Goal: Information Seeking & Learning: Check status

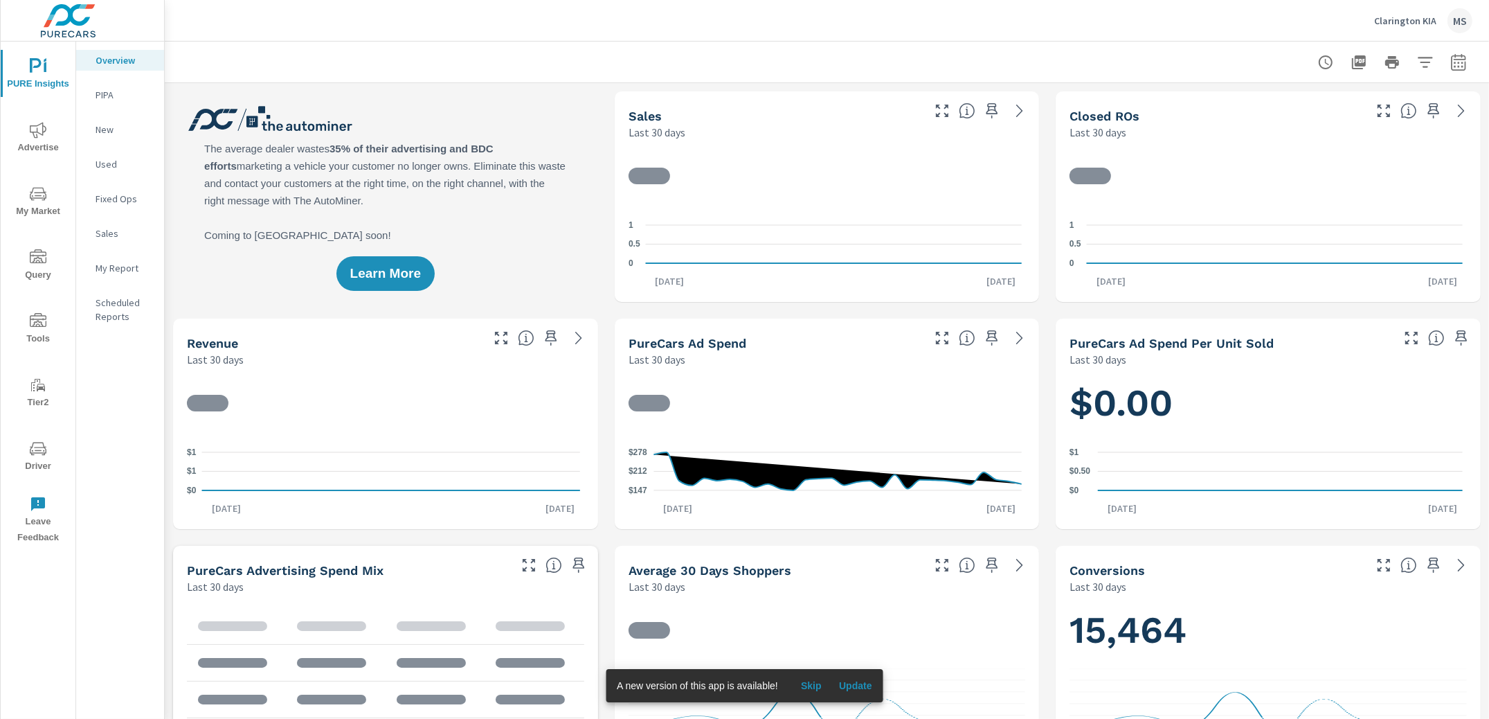
click at [1451, 61] on icon "button" at bounding box center [1458, 61] width 15 height 17
select select "Last 30 days"
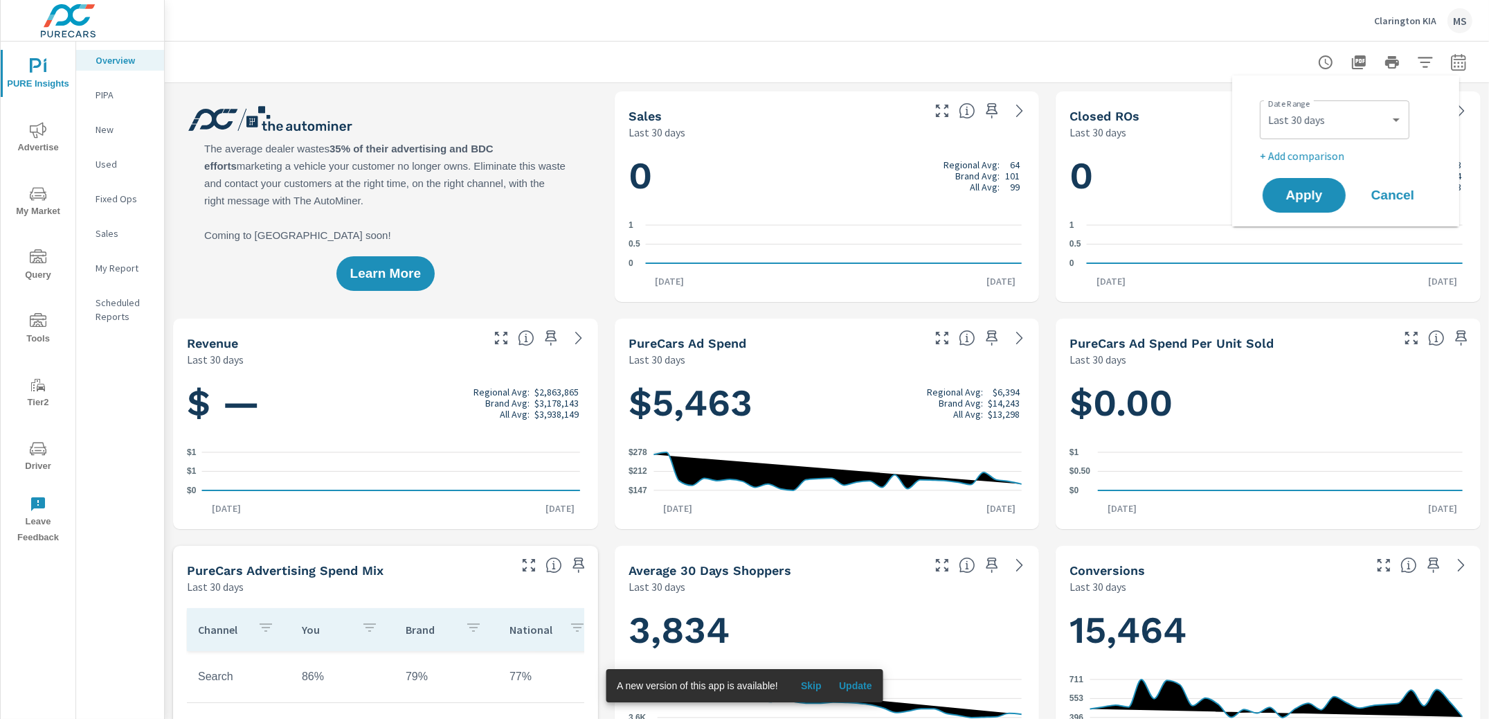
scroll to position [1, 0]
click at [1291, 149] on p "+ Add comparison" at bounding box center [1348, 155] width 177 height 17
select select "Previous period"
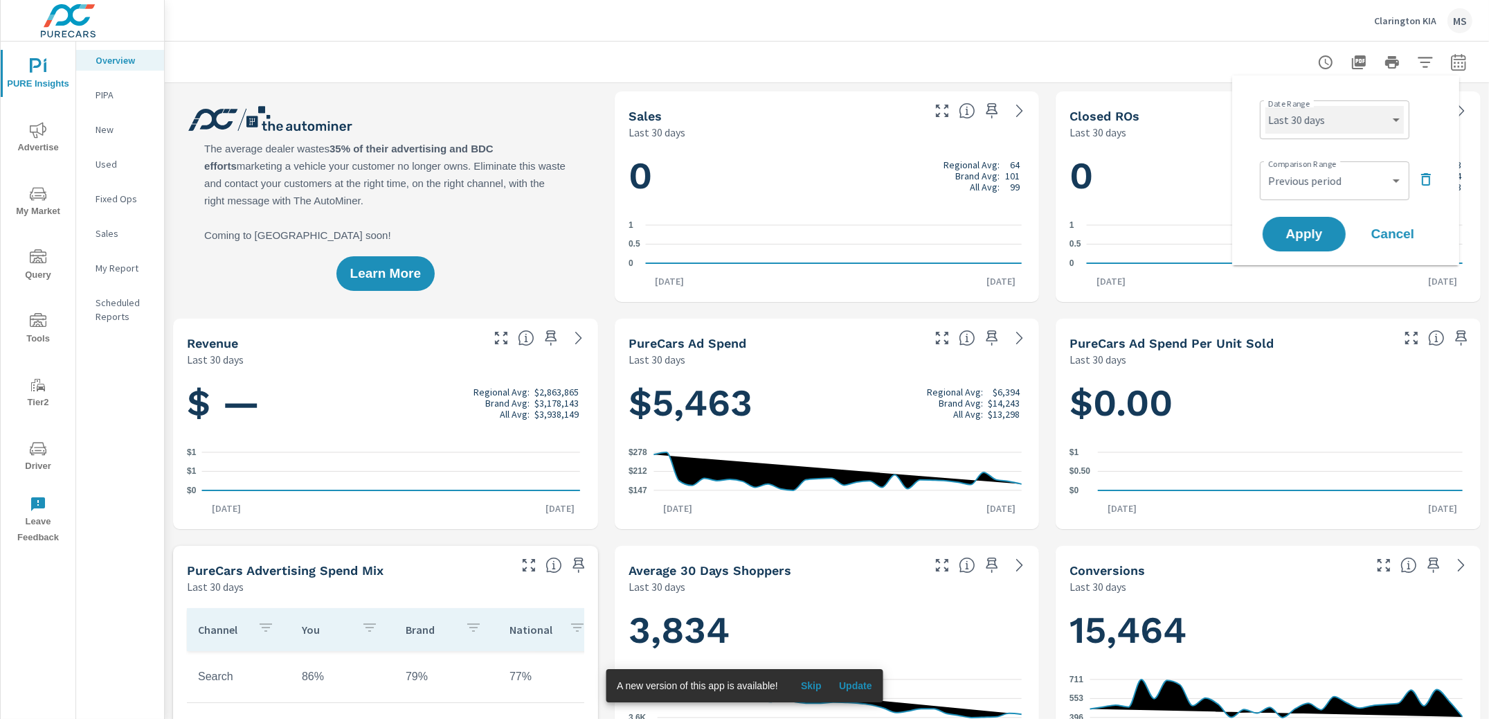
click at [1302, 118] on select "Custom [DATE] Last week Last 7 days Last 14 days Last 30 days Last 45 days Last…" at bounding box center [1335, 120] width 138 height 28
click at [1266, 106] on select "Custom [DATE] Last week Last 7 days Last 14 days Last 30 days Last 45 days Last…" at bounding box center [1335, 120] width 138 height 28
select select "Month to date"
click at [1290, 179] on select "Custom Previous period Previous month Previous year" at bounding box center [1335, 181] width 138 height 28
click at [1266, 167] on select "Custom Previous period Previous month Previous year" at bounding box center [1335, 181] width 138 height 28
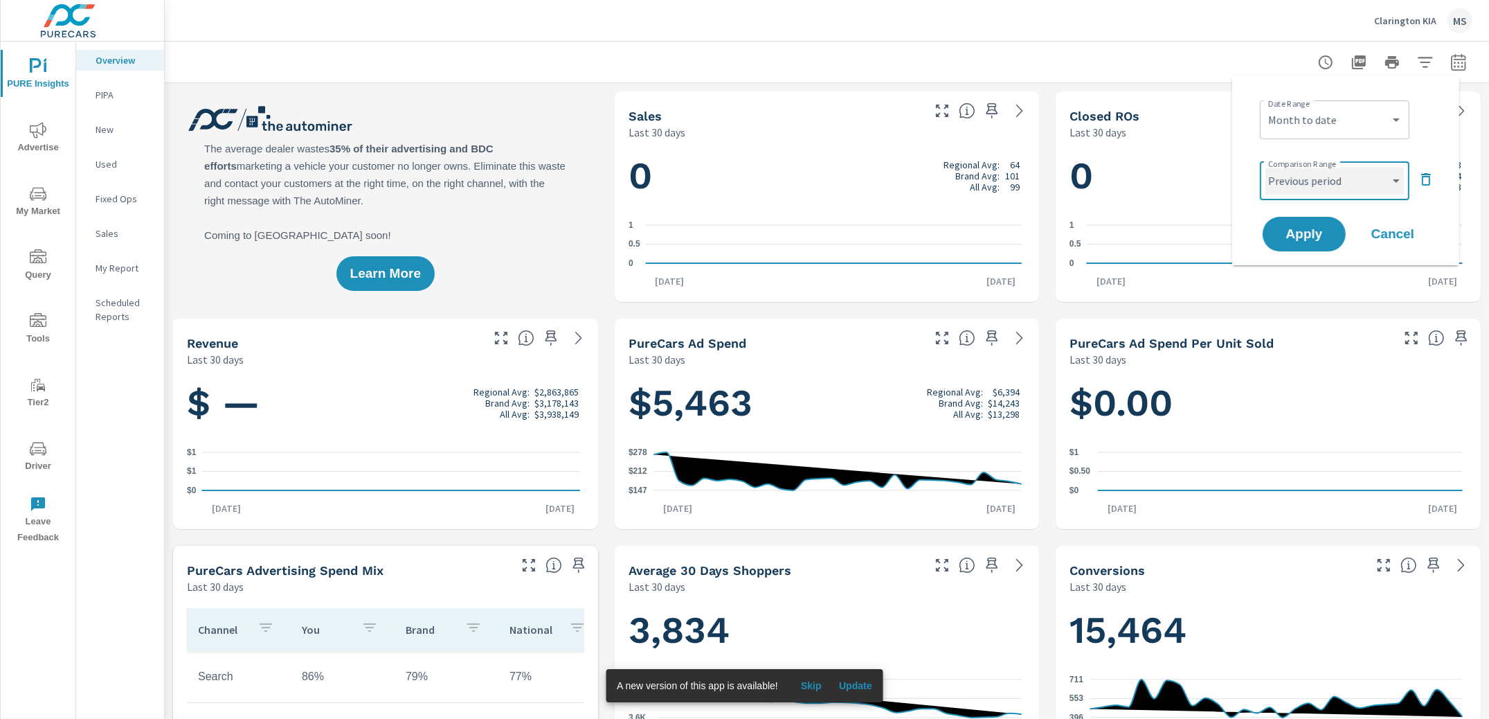
select select "Previous month"
click at [1307, 238] on span "Apply" at bounding box center [1304, 234] width 57 height 13
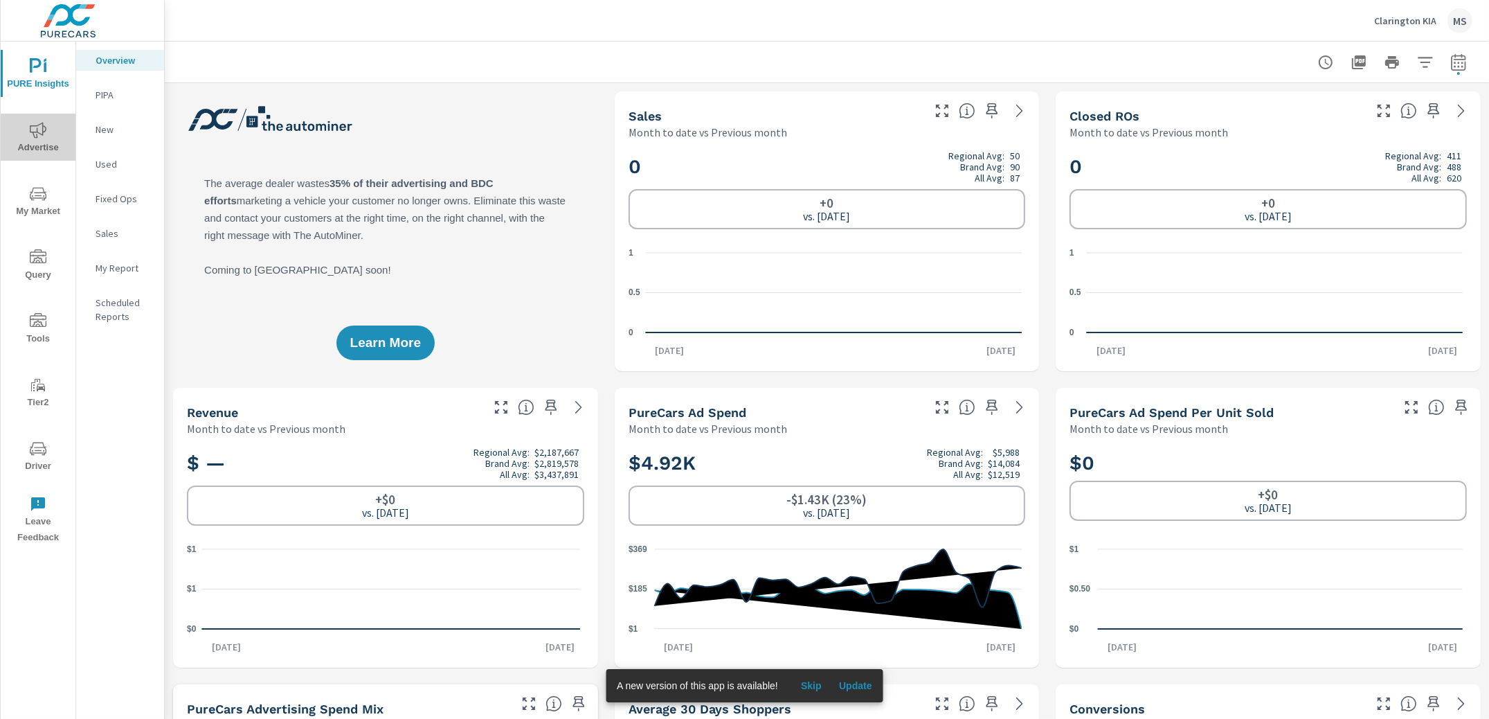
click at [33, 134] on icon "nav menu" at bounding box center [38, 130] width 17 height 17
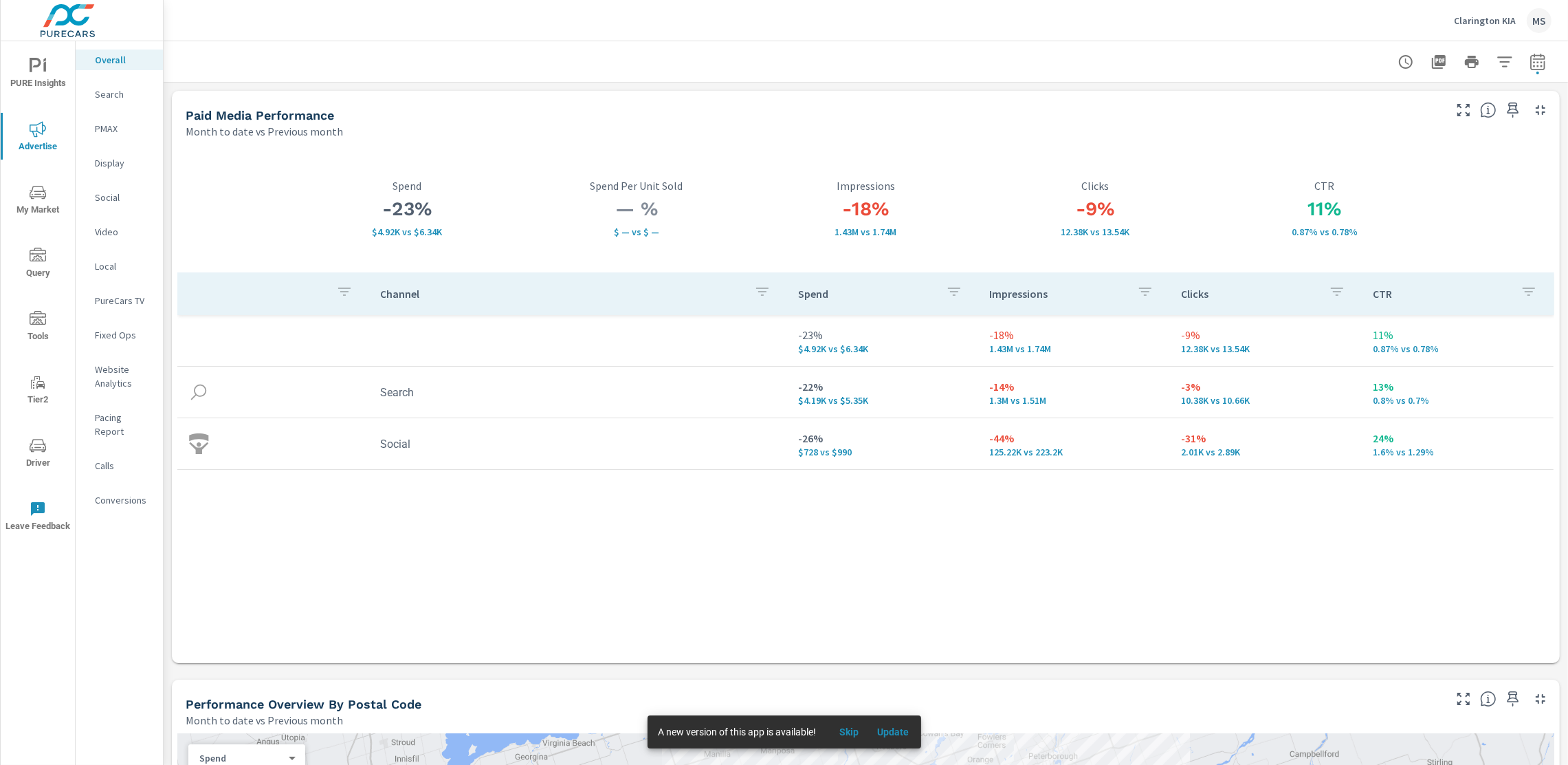
click at [119, 382] on p "Website Analytics" at bounding box center [123, 377] width 57 height 28
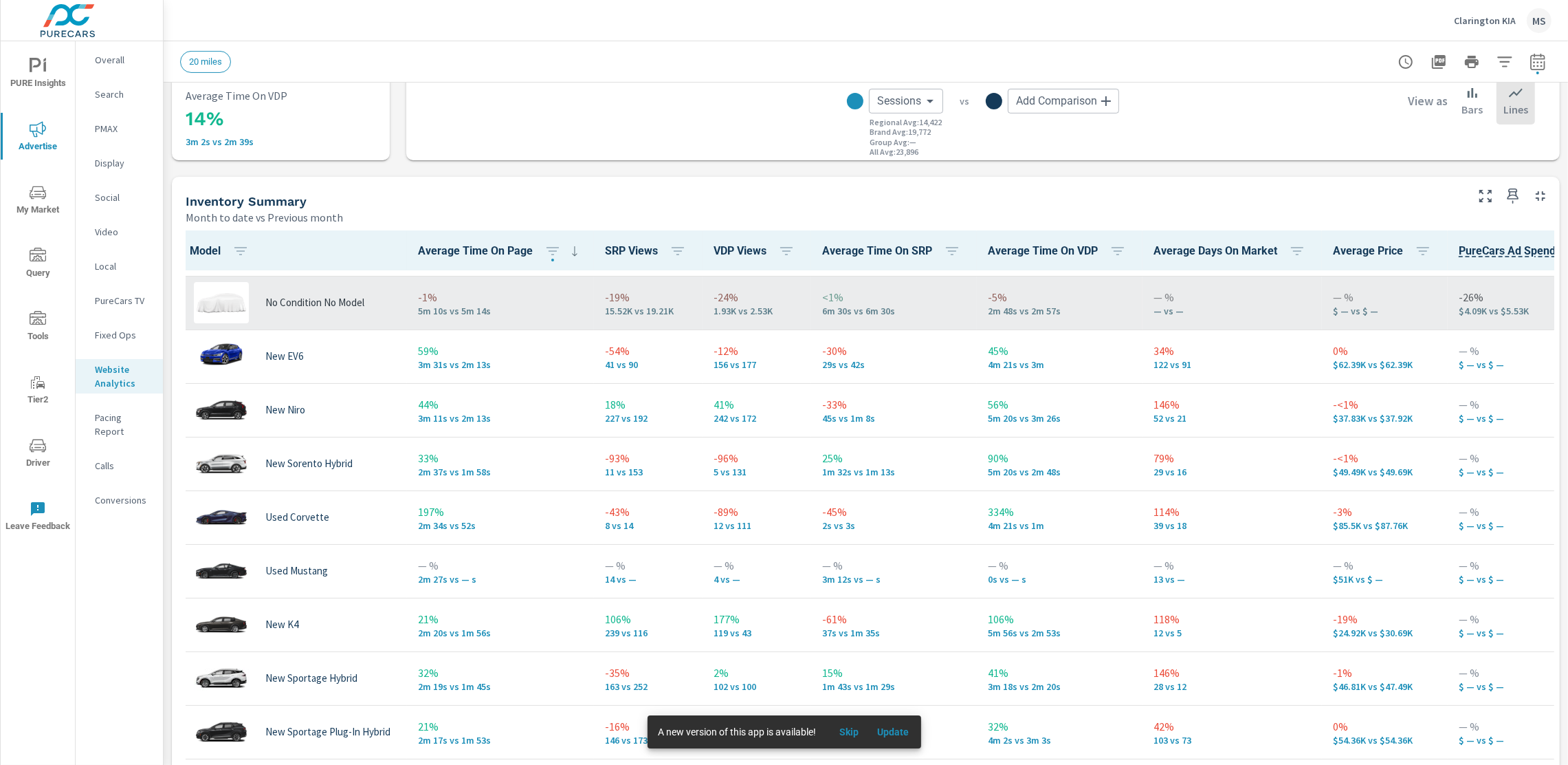
scroll to position [73, 0]
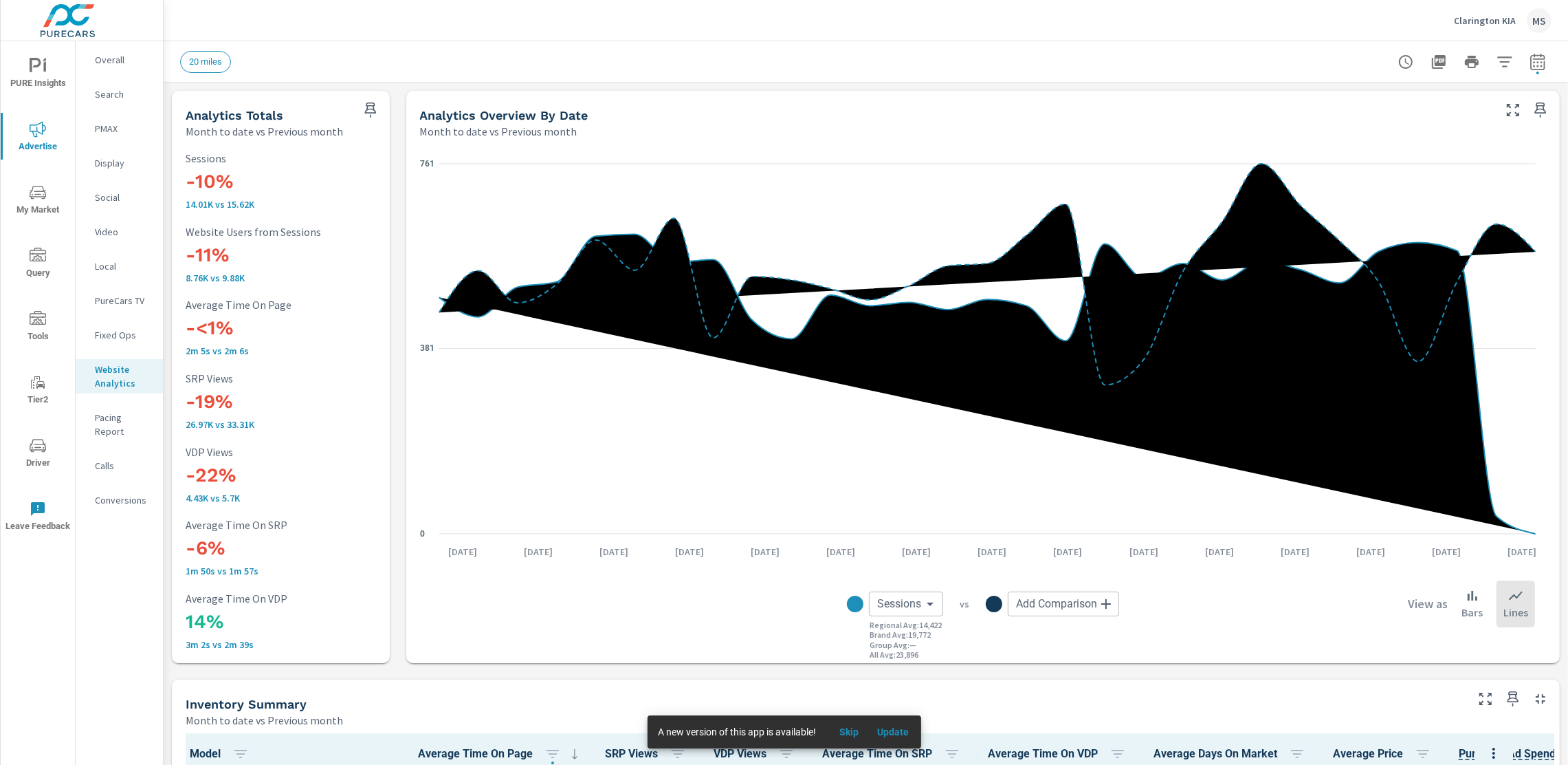
scroll to position [10, 0]
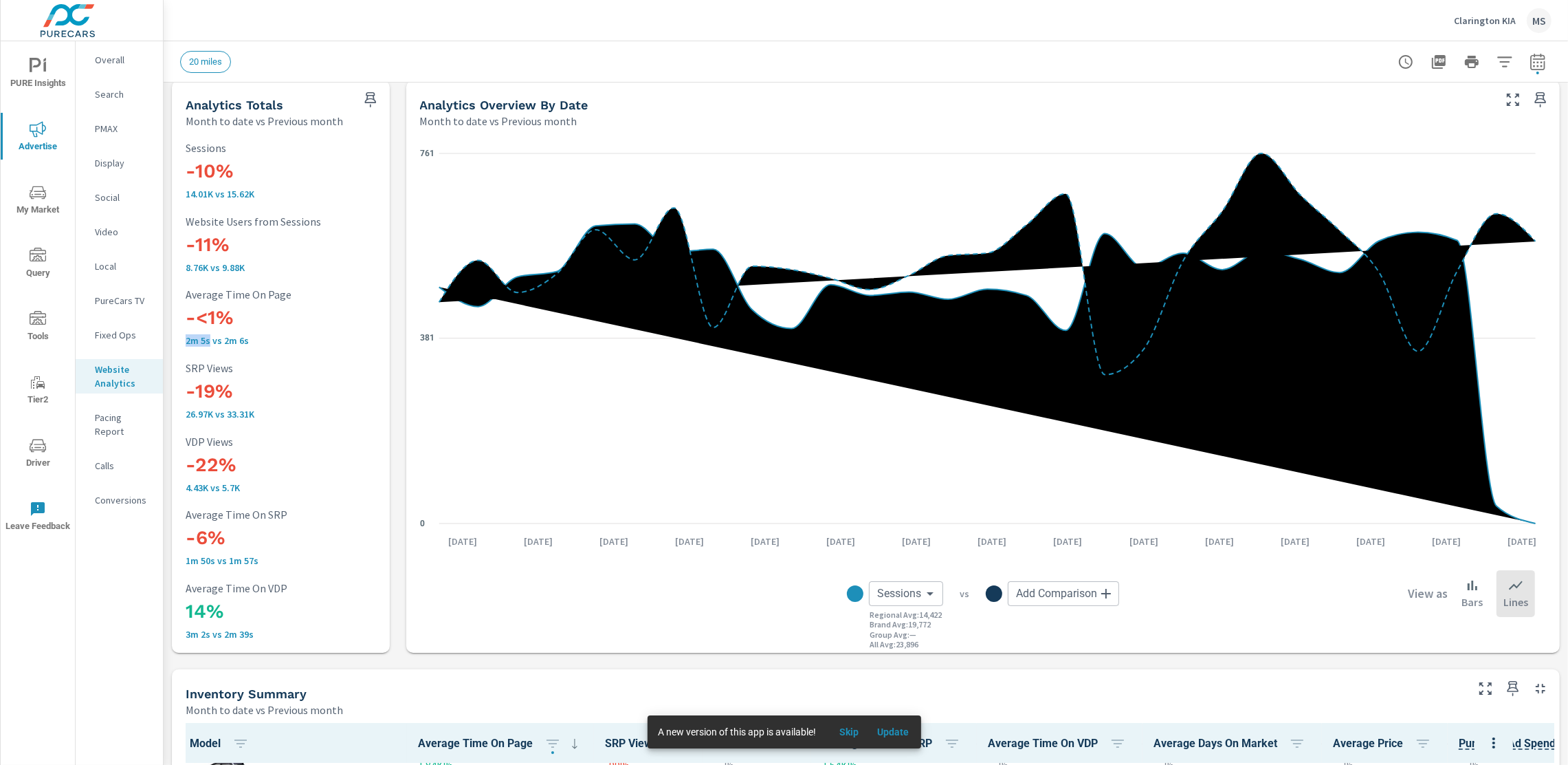
drag, startPoint x: 210, startPoint y: 344, endPoint x: 180, endPoint y: 344, distance: 30.0
click at [180, 344] on div "-10% 14.01K vs 15.62K Sessions -11% 8.76K vs 9.88K Website Users from Sessions …" at bounding box center [281, 390] width 207 height 514
click at [258, 346] on p "2m 5s vs 2m 6s" at bounding box center [281, 340] width 191 height 11
click at [1479, 66] on icon "button" at bounding box center [1537, 65] width 9 height 6
select select "Month to date"
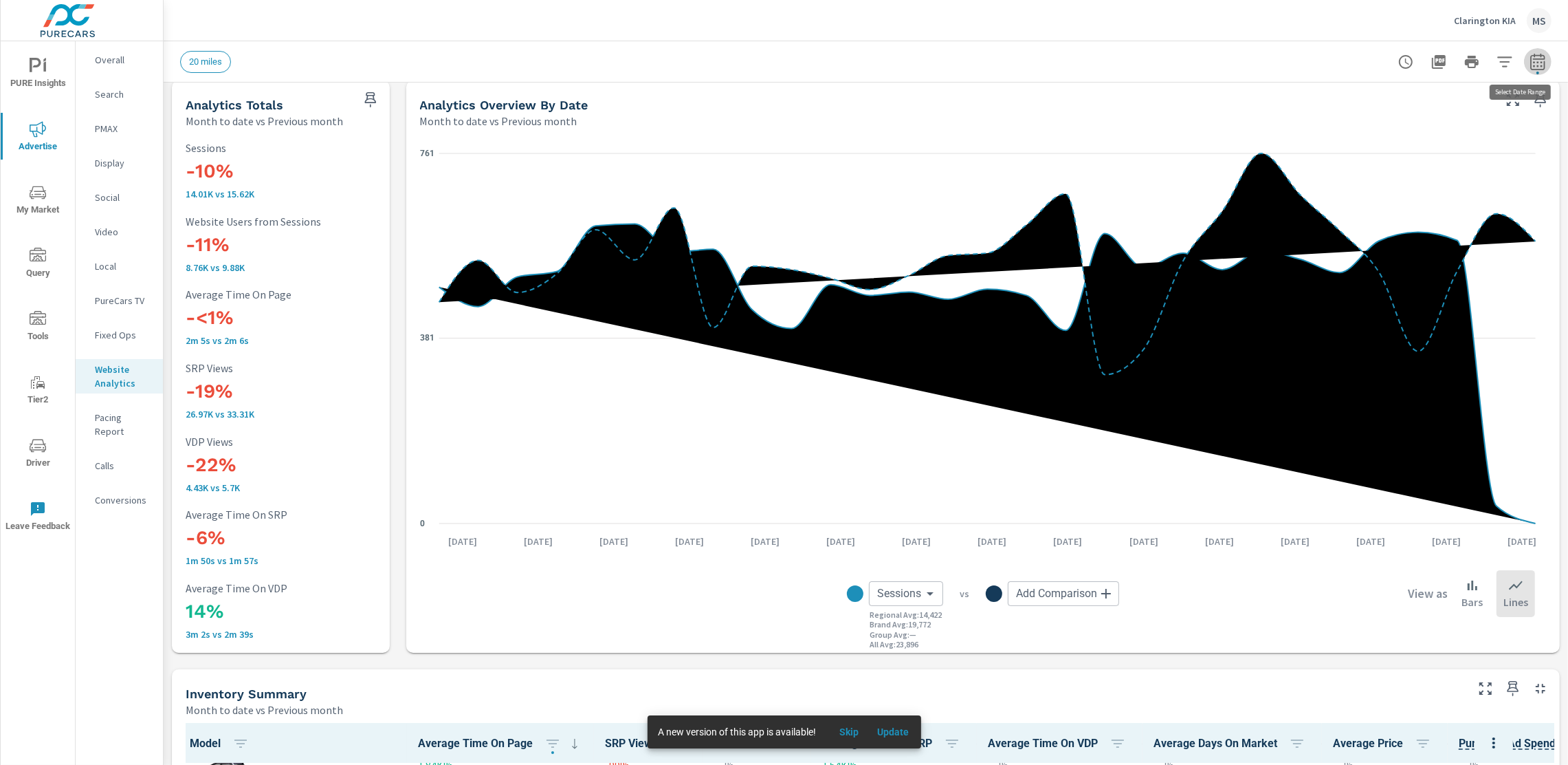
select select "Previous month"
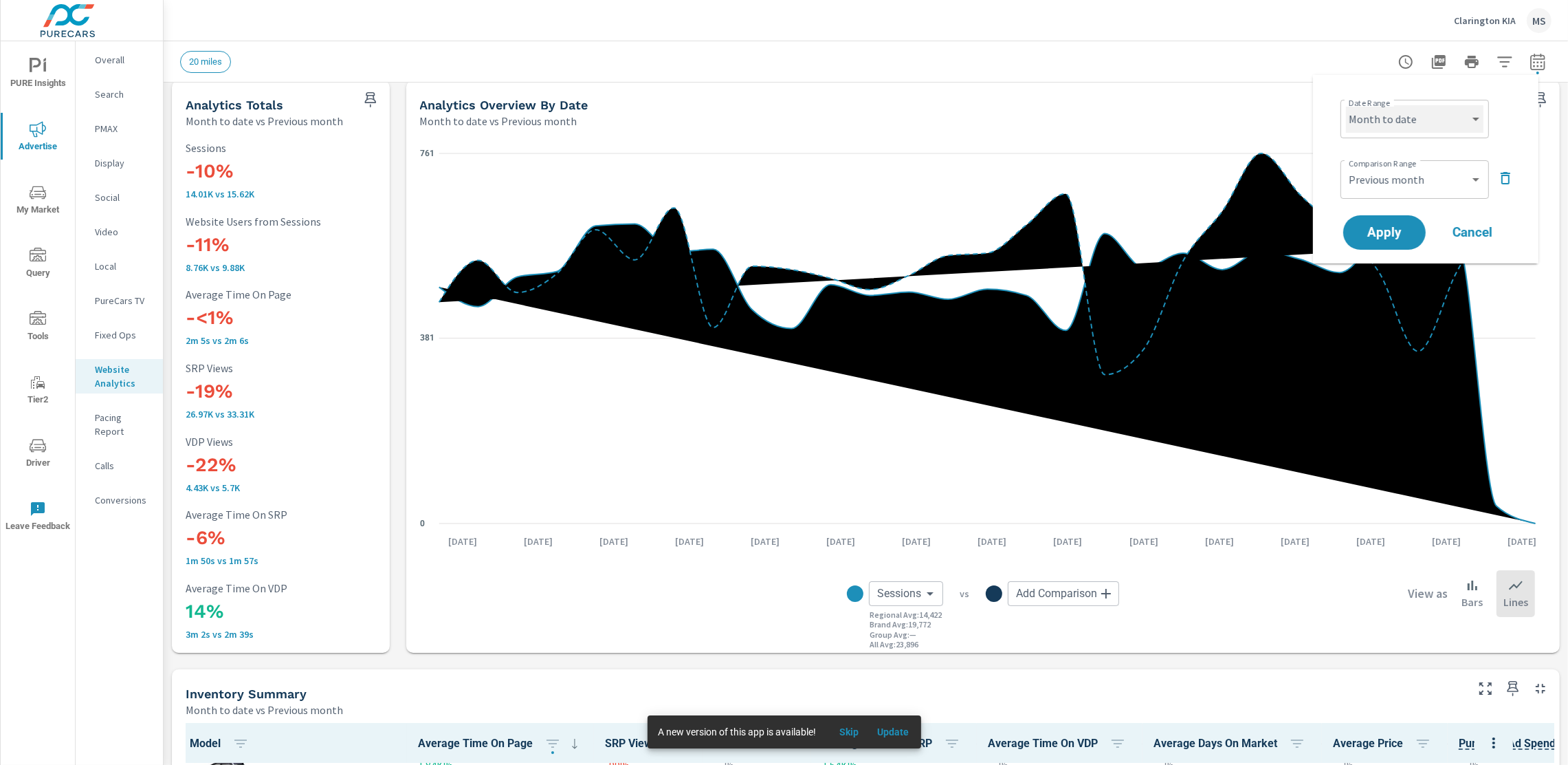
click at [1412, 122] on select "Custom [DATE] Last week Last 7 days Last 14 days Last 30 days Last 45 days Last…" at bounding box center [1415, 119] width 137 height 28
click at [1347, 105] on select "Custom [DATE] Last week Last 7 days Last 14 days Last 30 days Last 45 days Last…" at bounding box center [1415, 119] width 137 height 28
select select "custom"
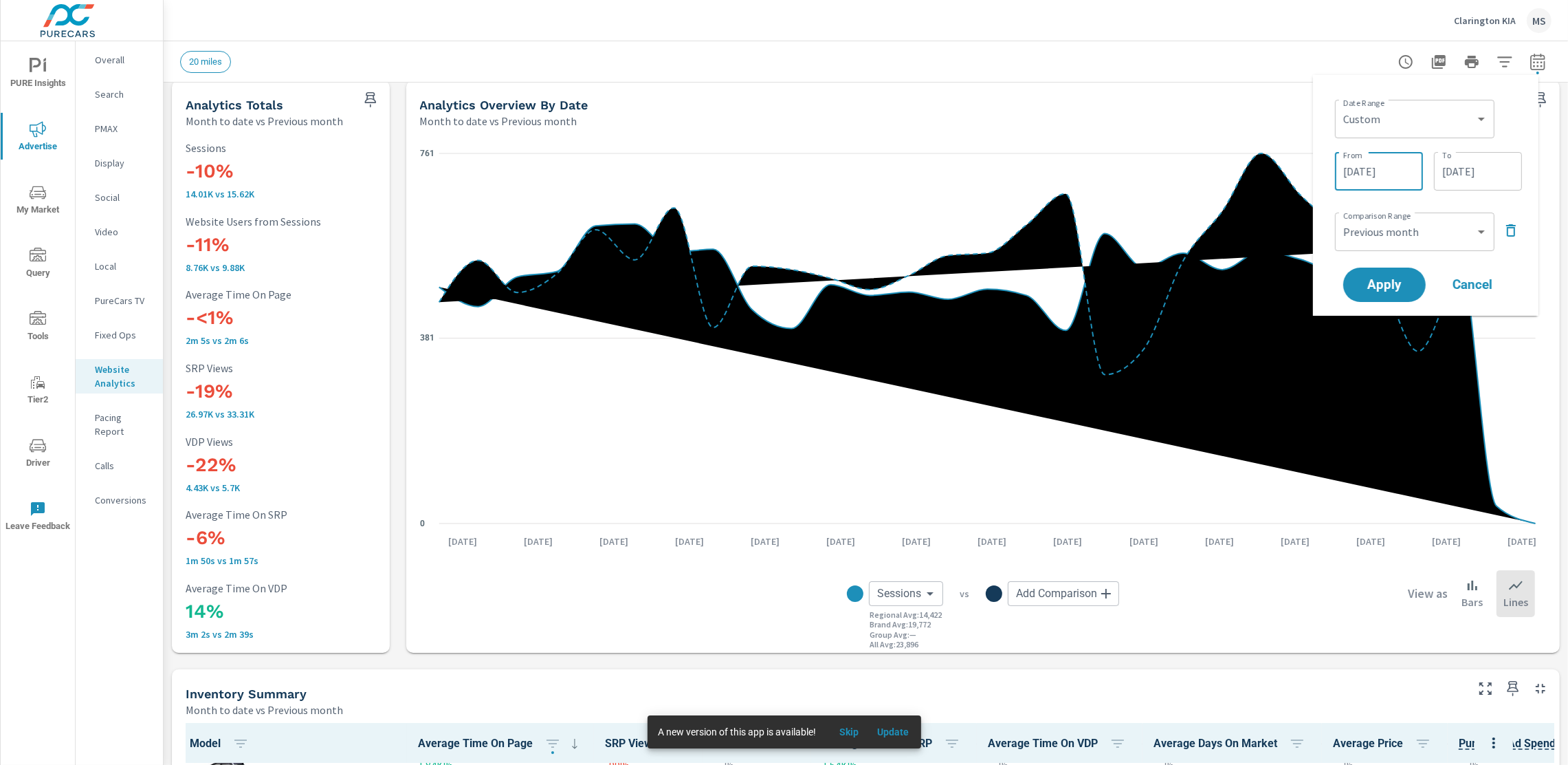
click at [1371, 169] on input "[DATE]" at bounding box center [1379, 172] width 77 height 28
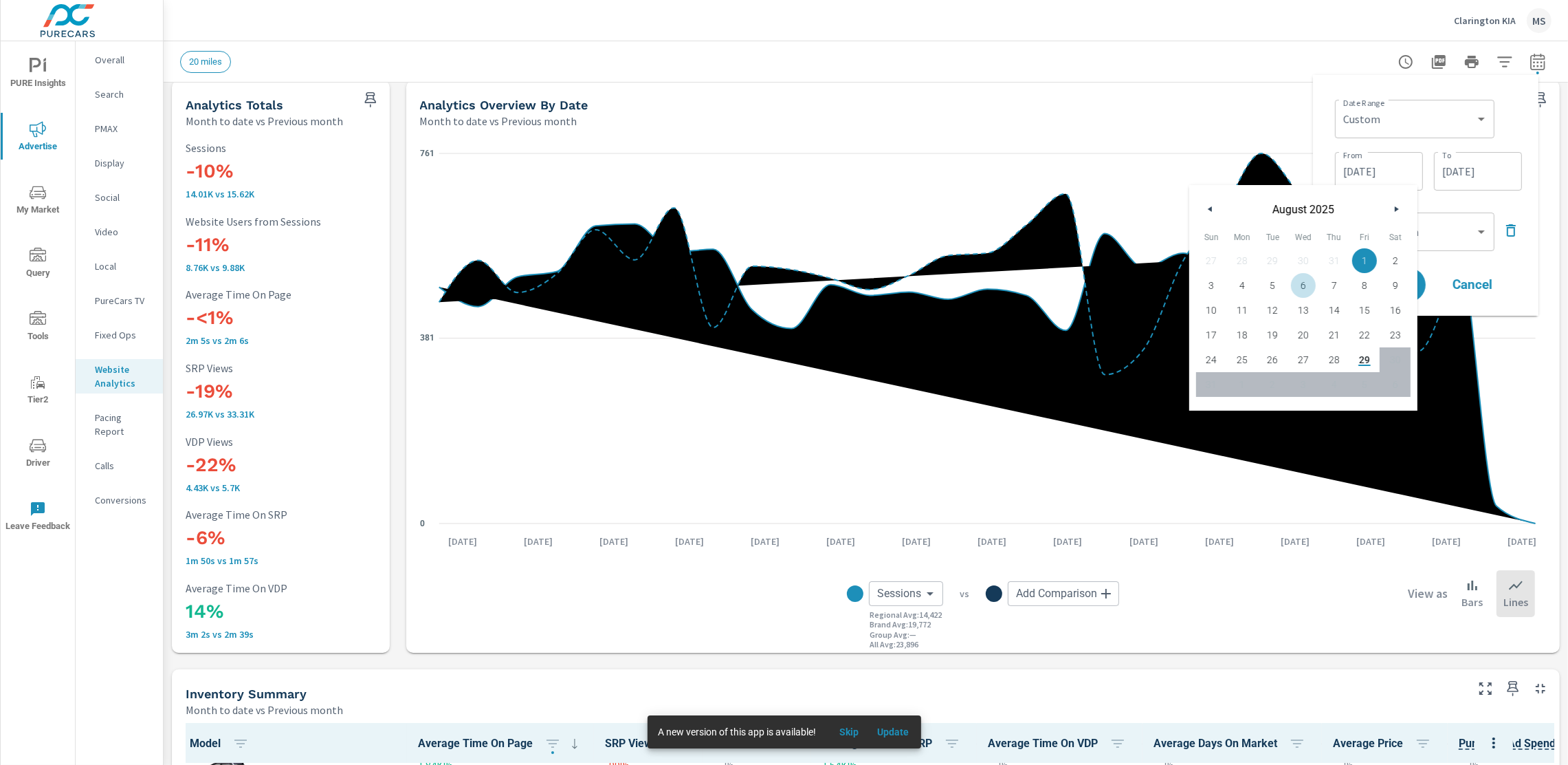
click at [1213, 212] on button "button" at bounding box center [1211, 209] width 17 height 17
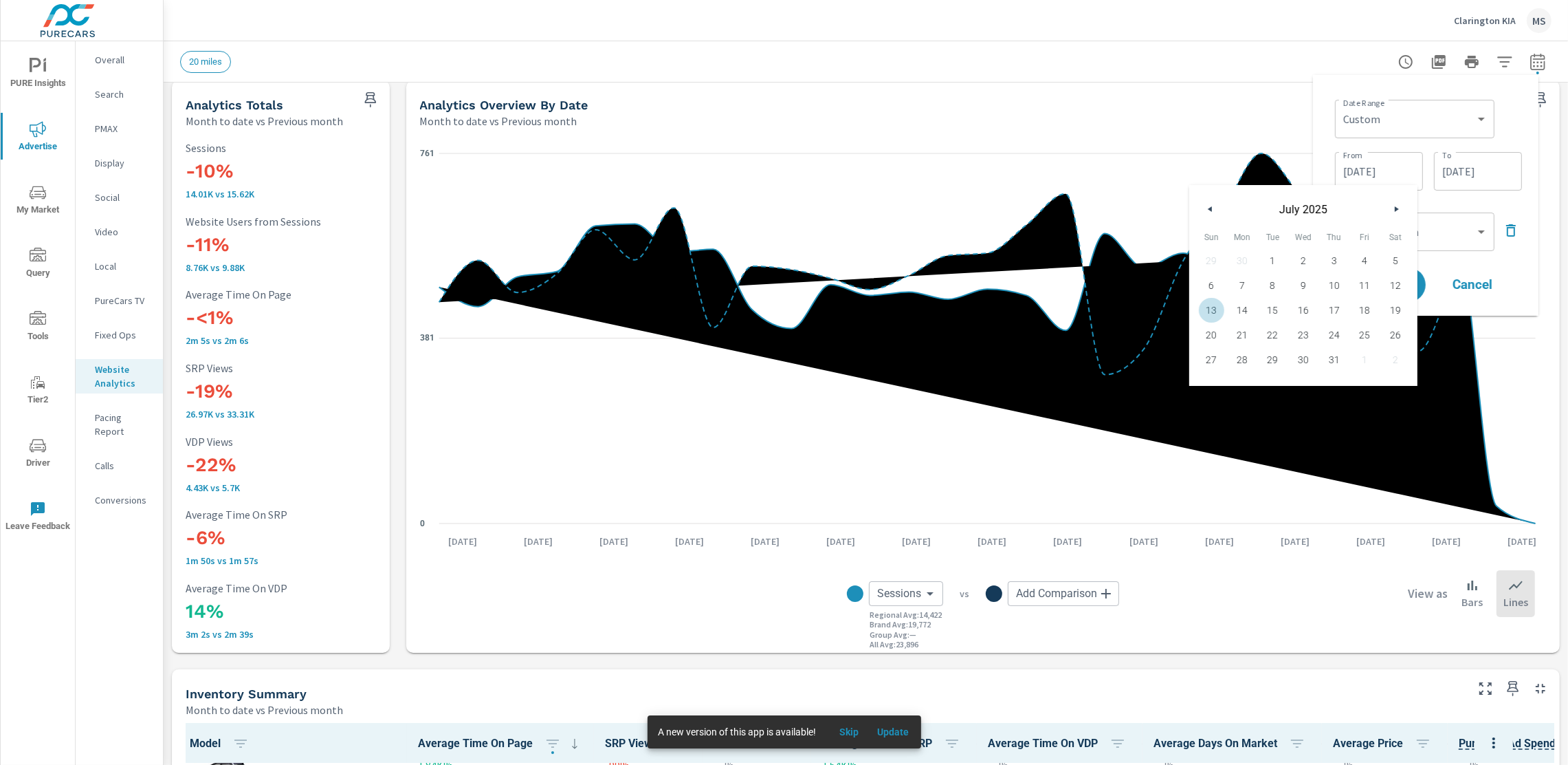
click at [1212, 308] on span "13" at bounding box center [1212, 310] width 31 height 18
type input "[DATE]"
click at [1475, 170] on input "[DATE]" at bounding box center [1479, 172] width 77 height 28
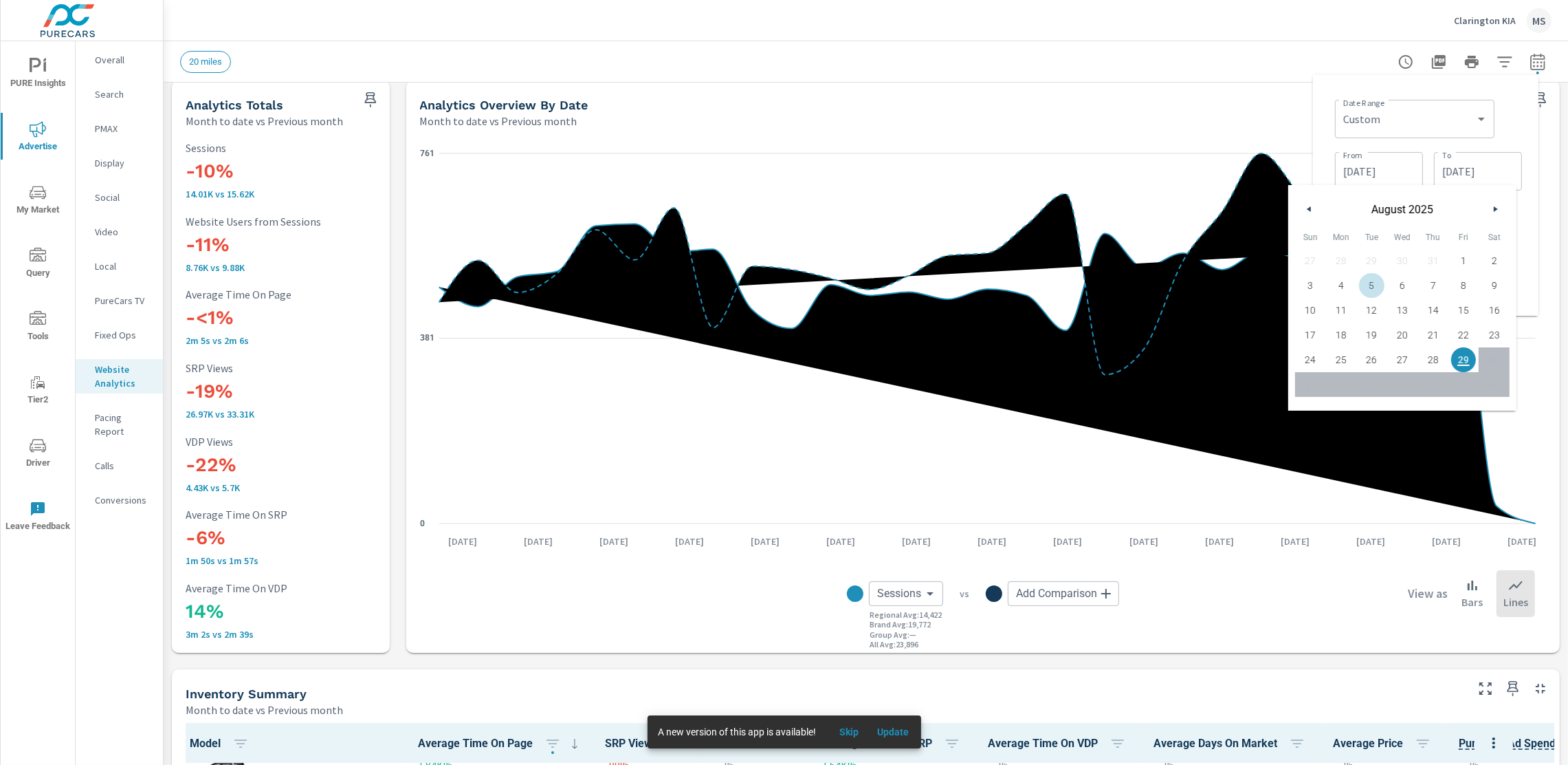
click at [1314, 207] on button "button" at bounding box center [1310, 209] width 17 height 17
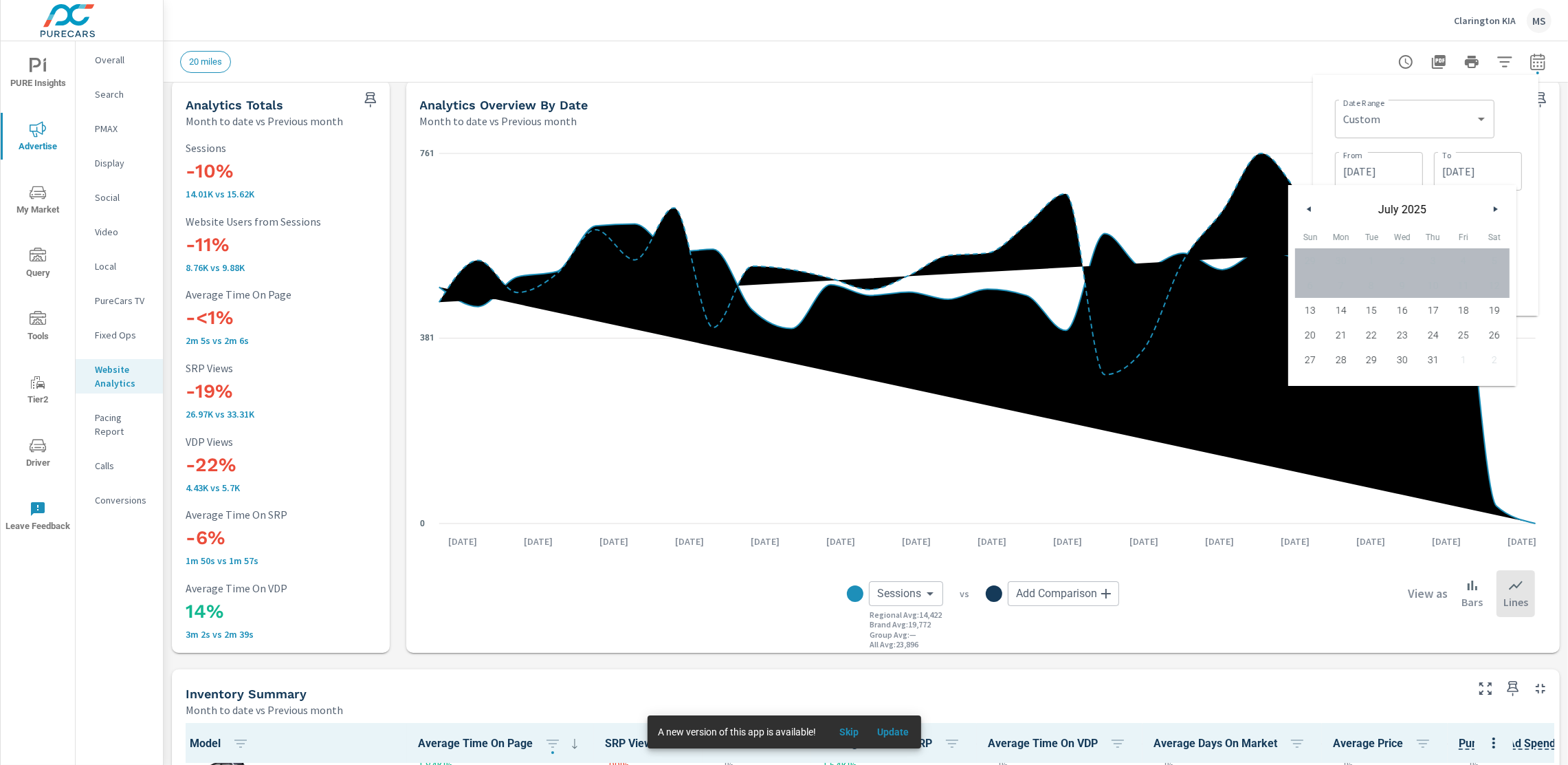
click at [1479, 306] on span "19" at bounding box center [1494, 310] width 31 height 18
type input "[DATE]"
click at [1479, 86] on div "Date Range Custom [DATE] Last week Last 7 days Last 14 days Last 30 days Last 4…" at bounding box center [1426, 196] width 204 height 219
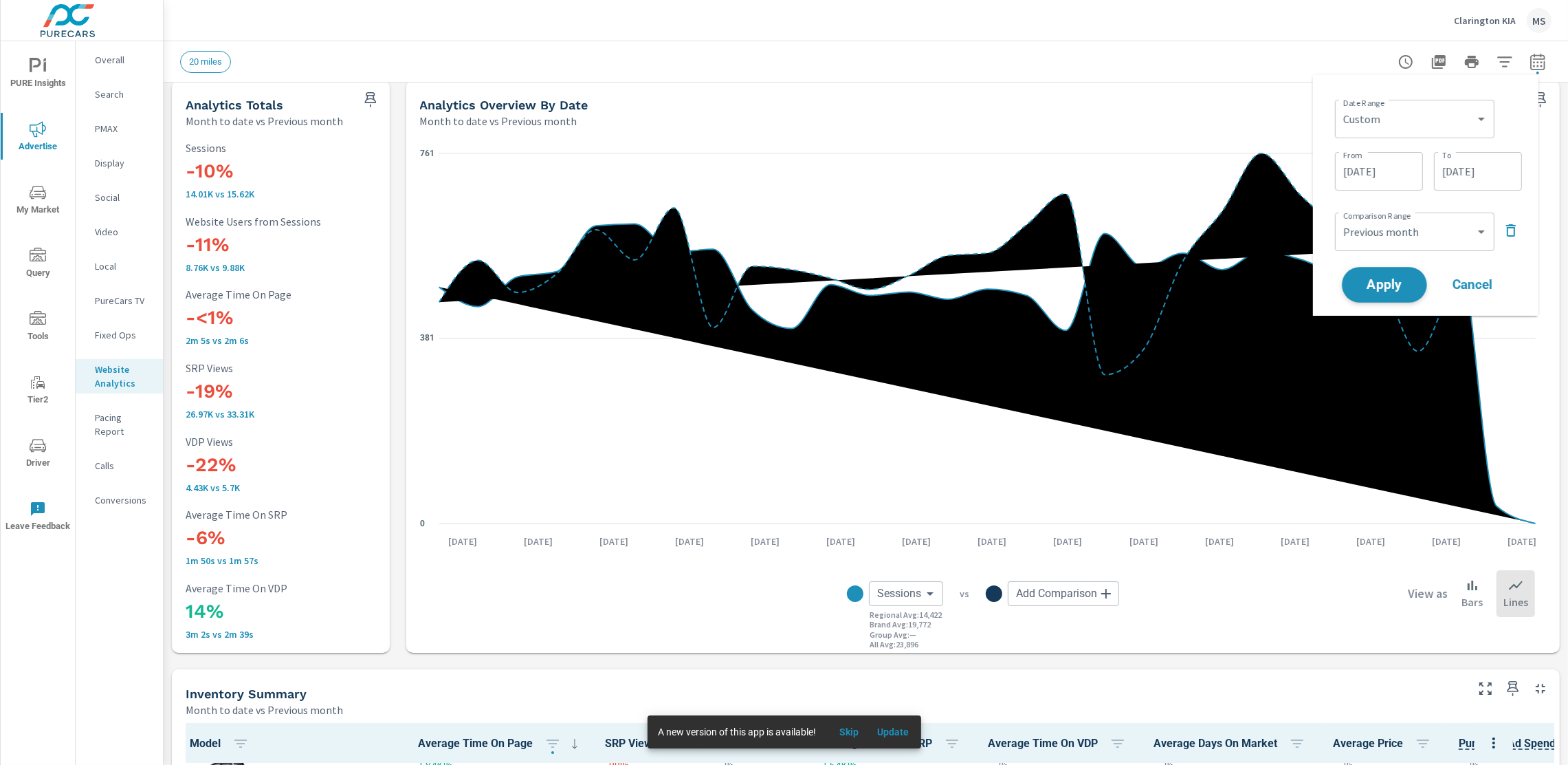
click at [1391, 291] on span "Apply" at bounding box center [1384, 284] width 57 height 13
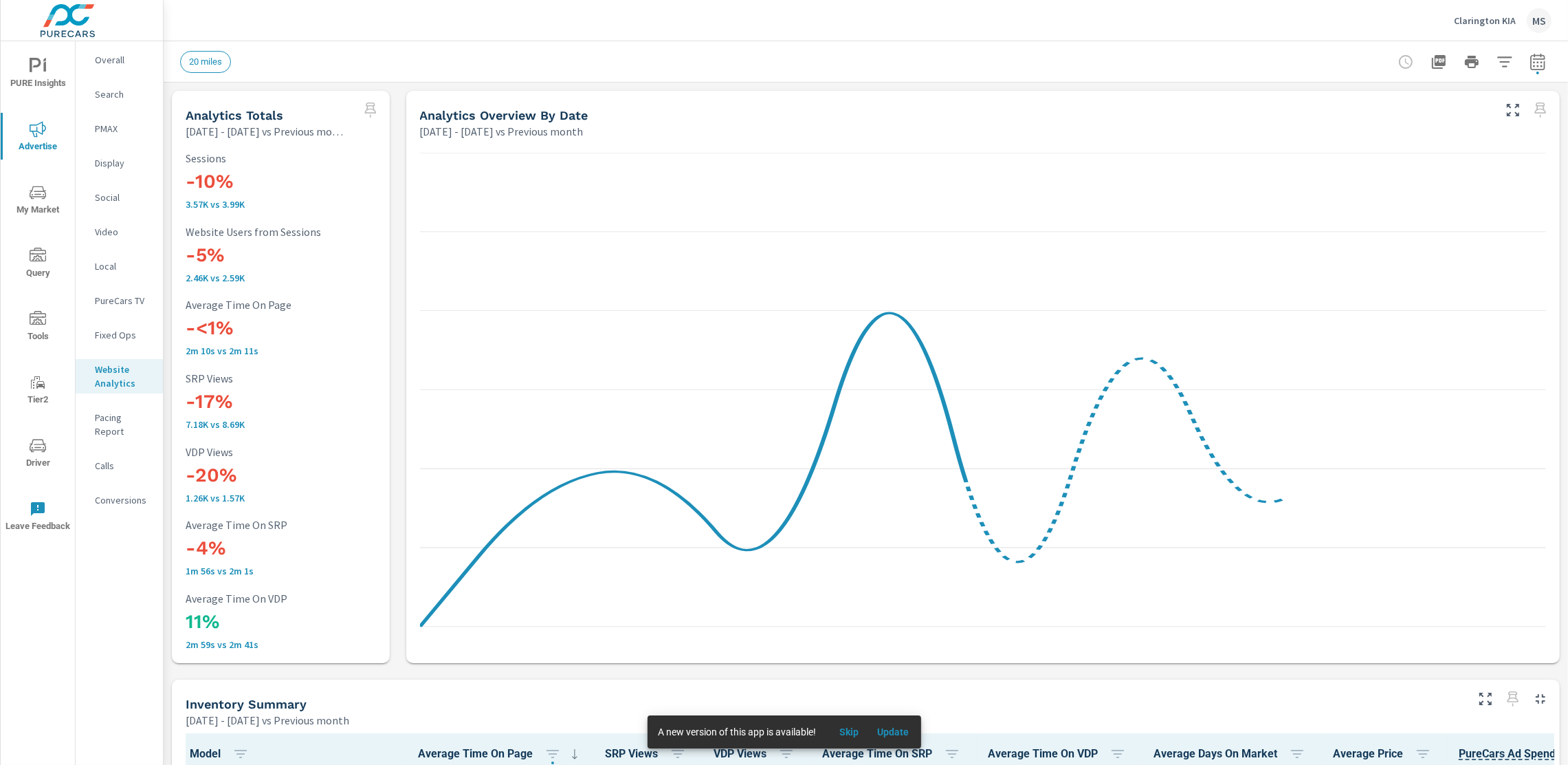
scroll to position [54, 0]
drag, startPoint x: 186, startPoint y: 352, endPoint x: 214, endPoint y: 352, distance: 28.0
click at [214, 352] on p "2m 10s vs 2m 11s" at bounding box center [281, 351] width 191 height 11
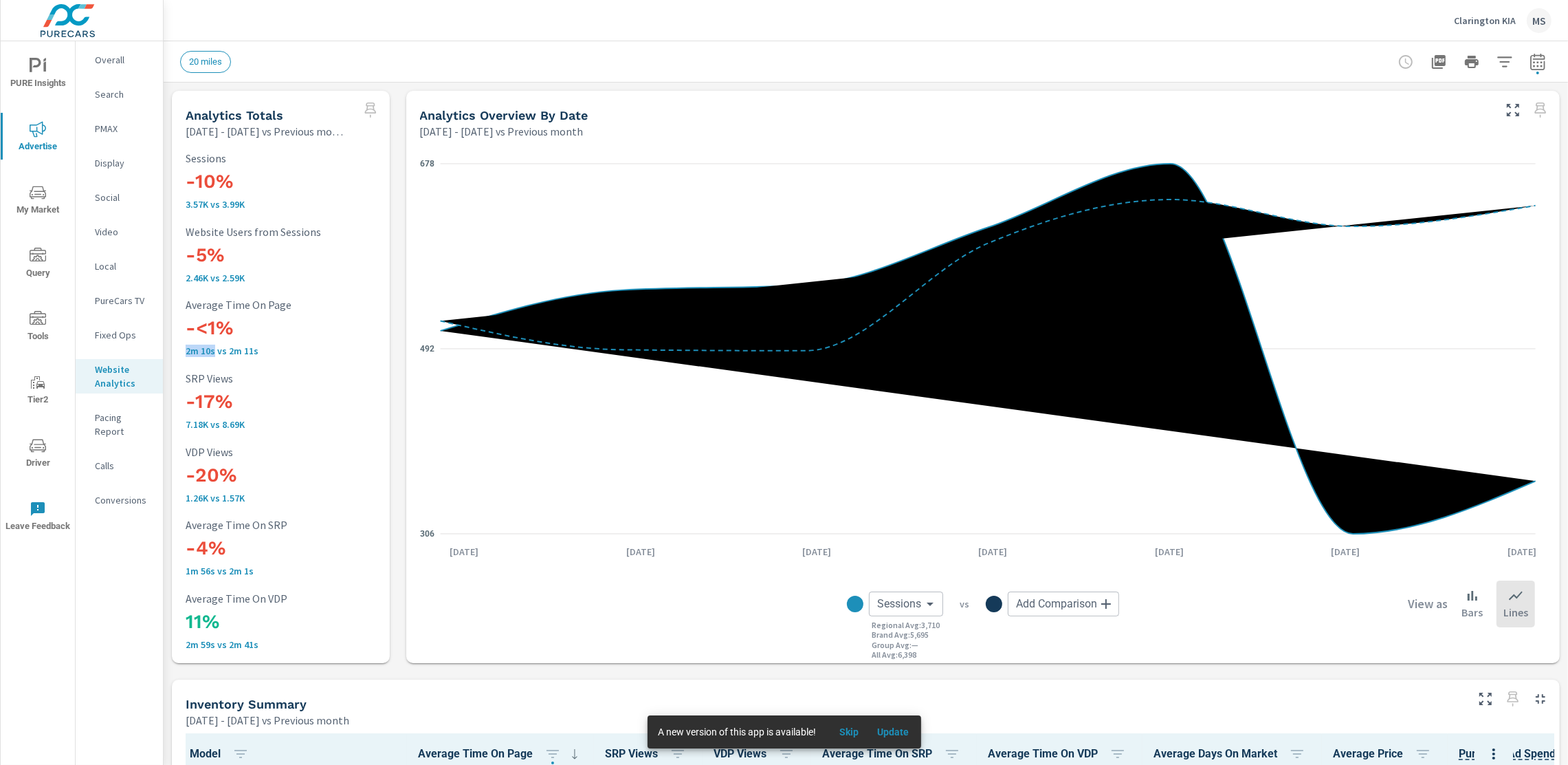
click at [118, 493] on p "Conversions" at bounding box center [123, 500] width 57 height 14
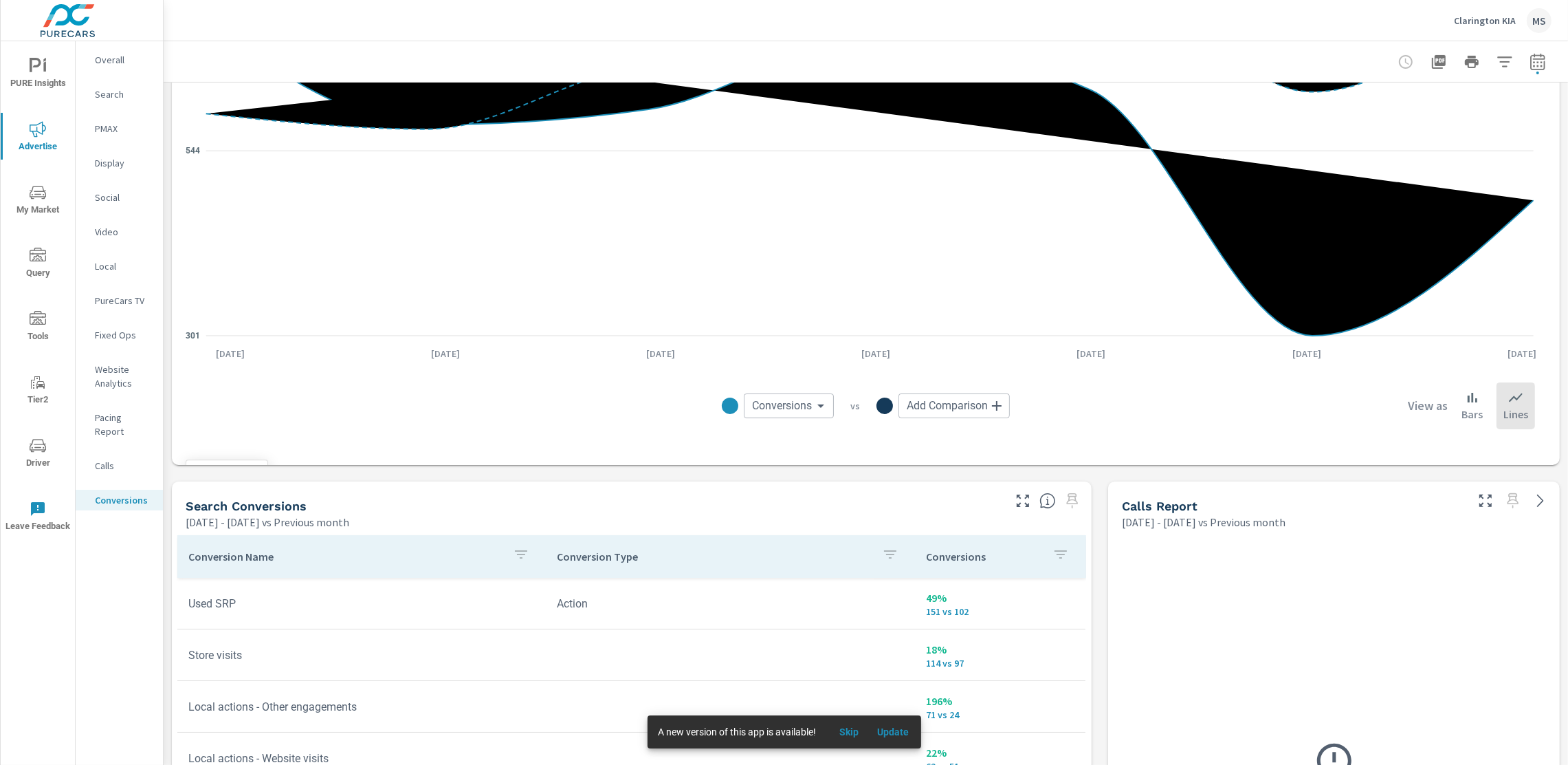
scroll to position [799, 0]
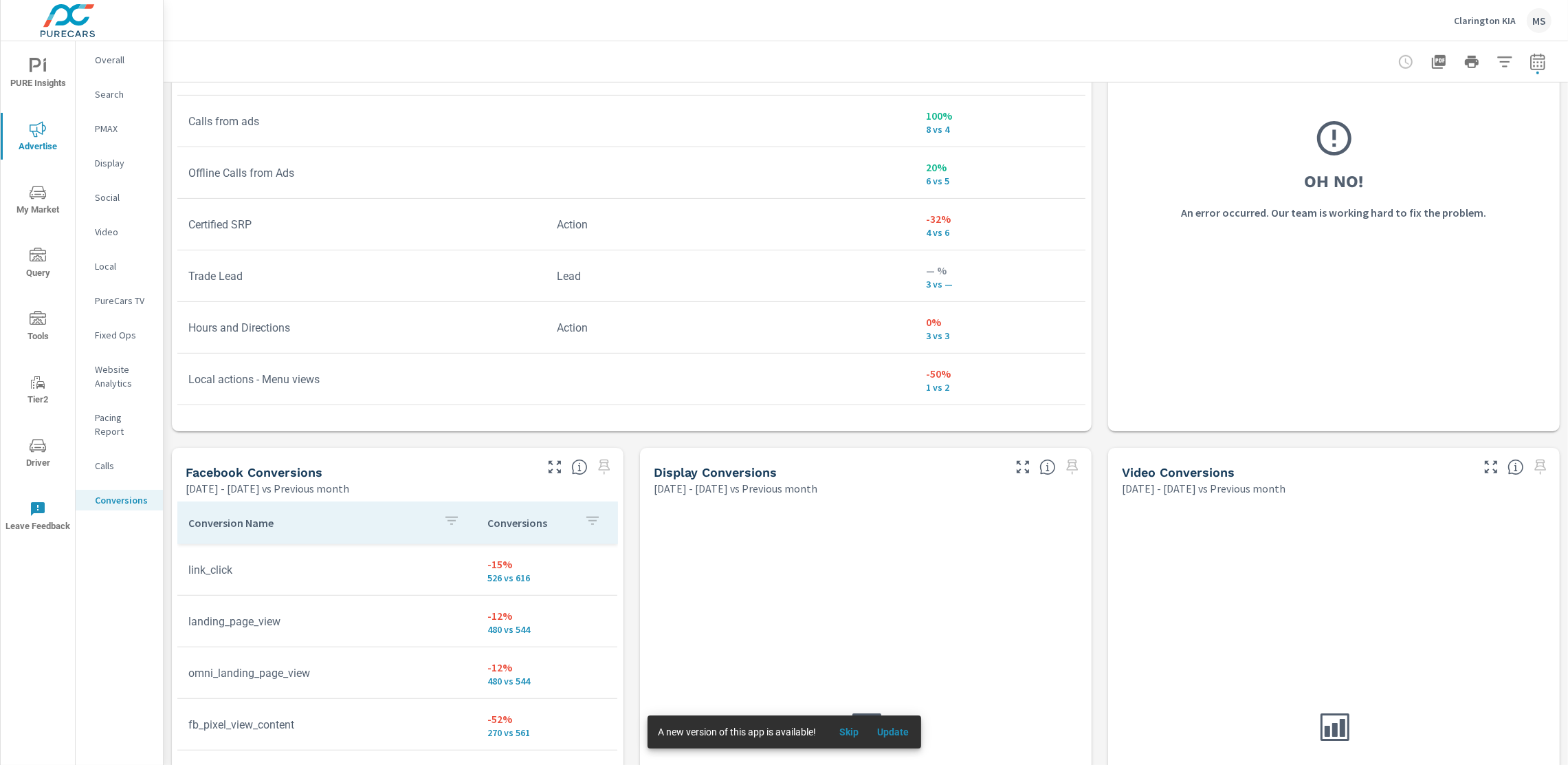
scroll to position [891, 0]
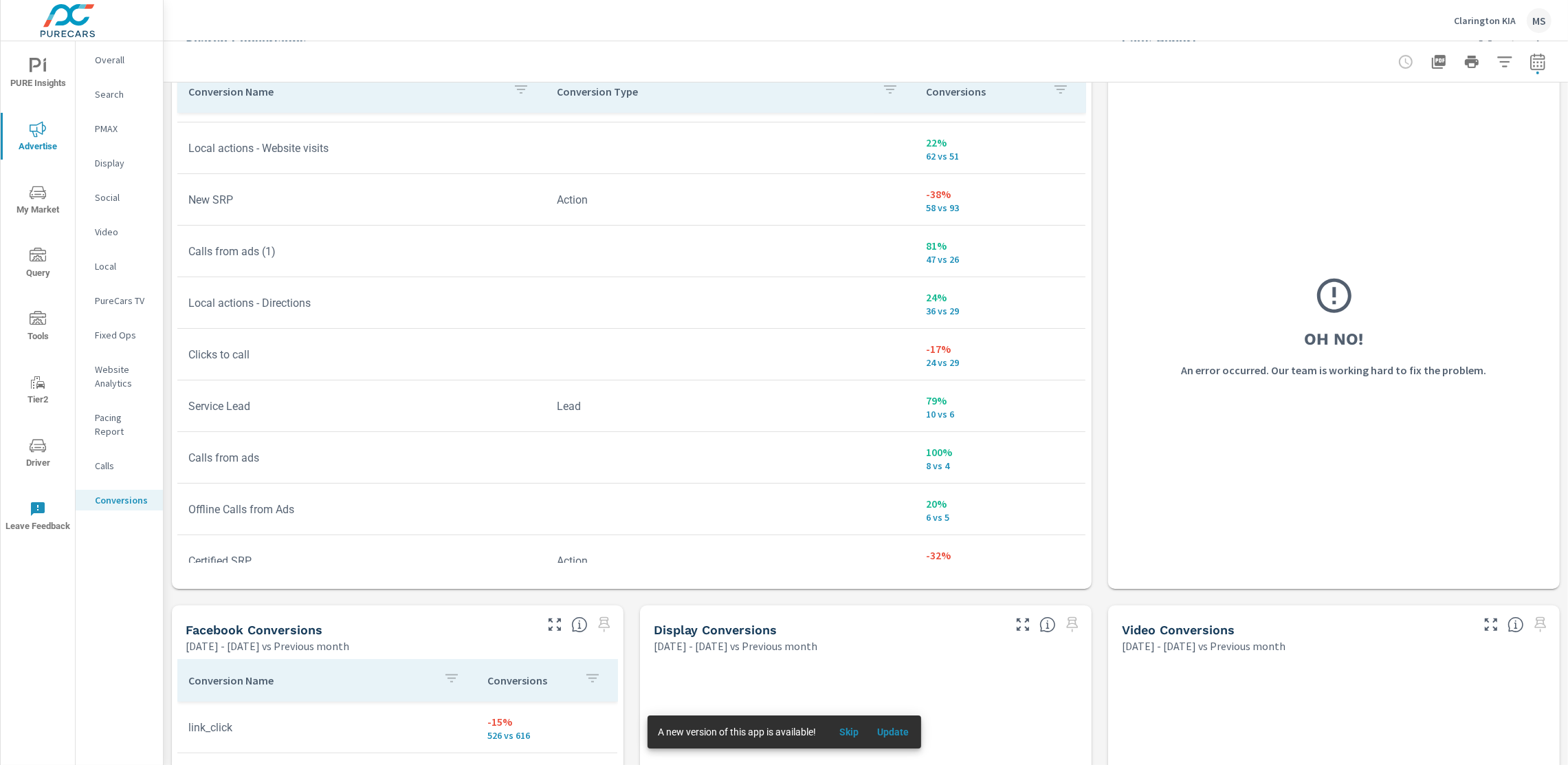
scroll to position [722, 0]
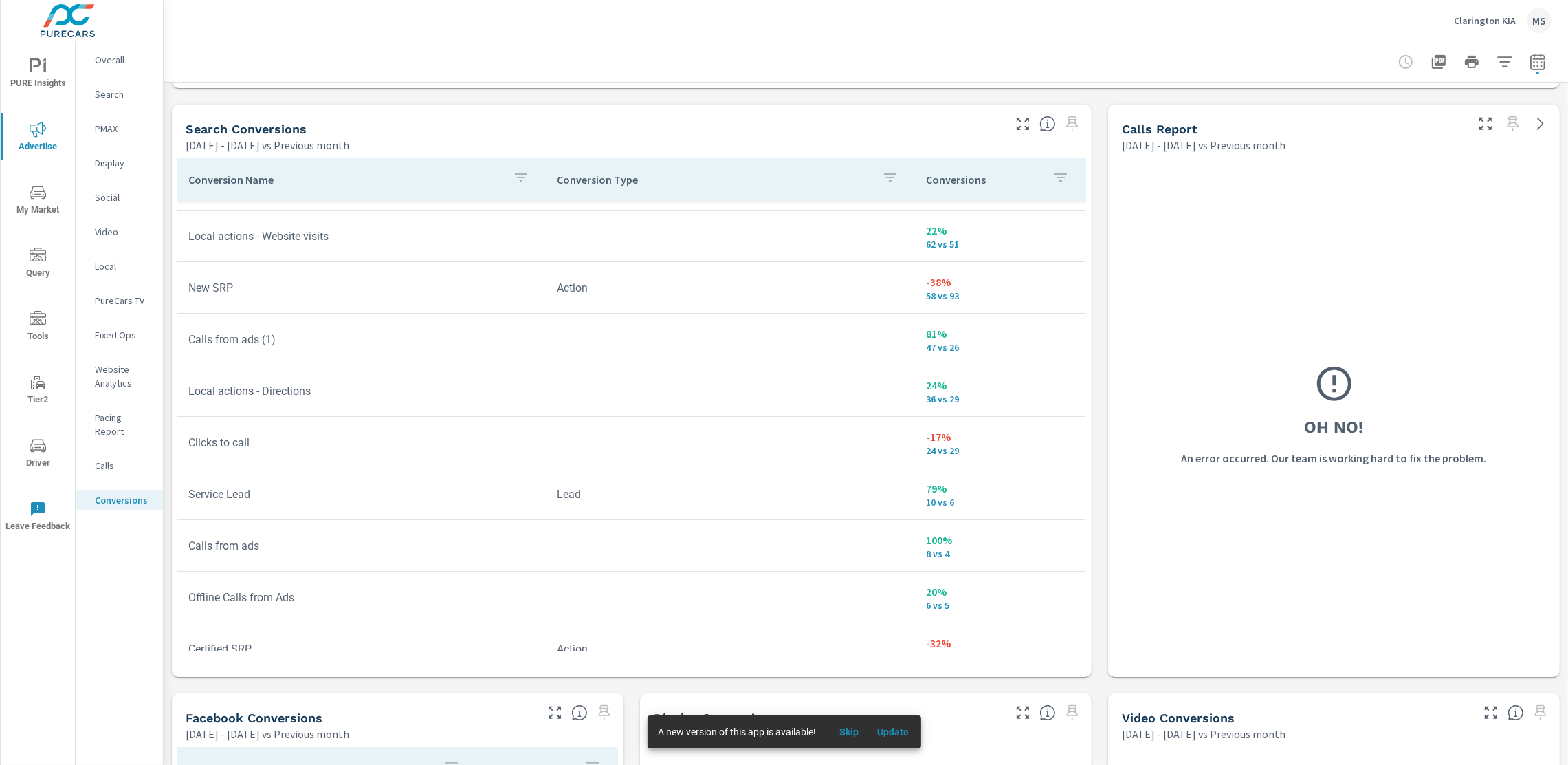
scroll to position [228, 0]
